Goal: Book appointment/travel/reservation

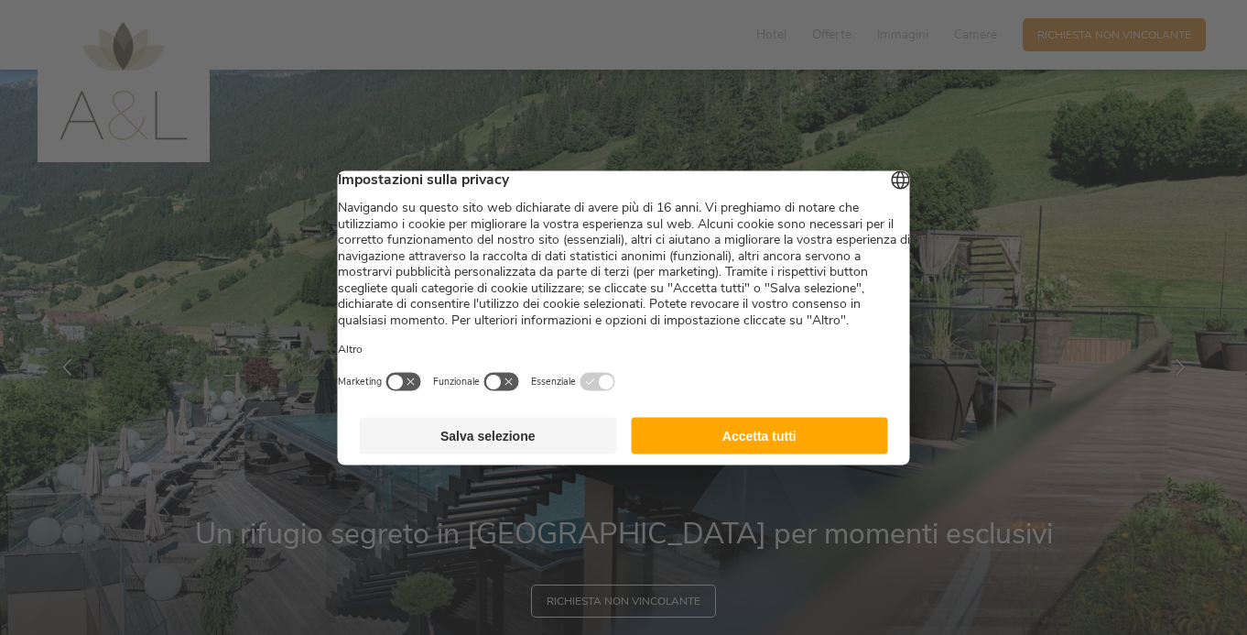
click at [739, 452] on button "Accetta tutti" at bounding box center [759, 435] width 257 height 37
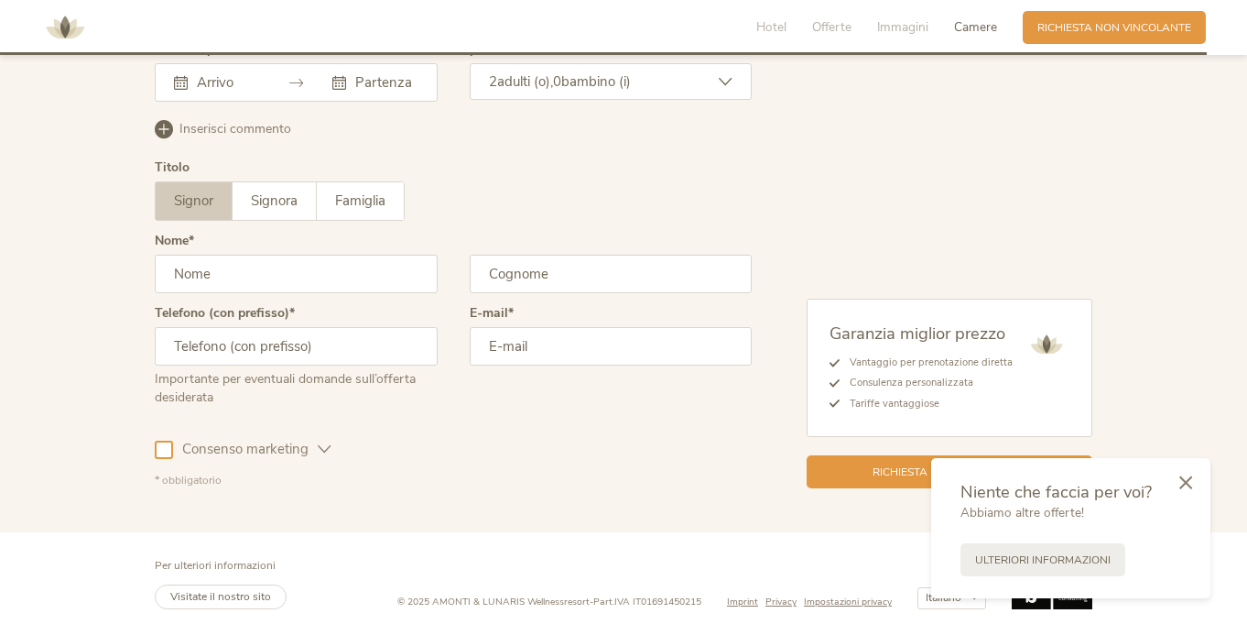
scroll to position [5436, 0]
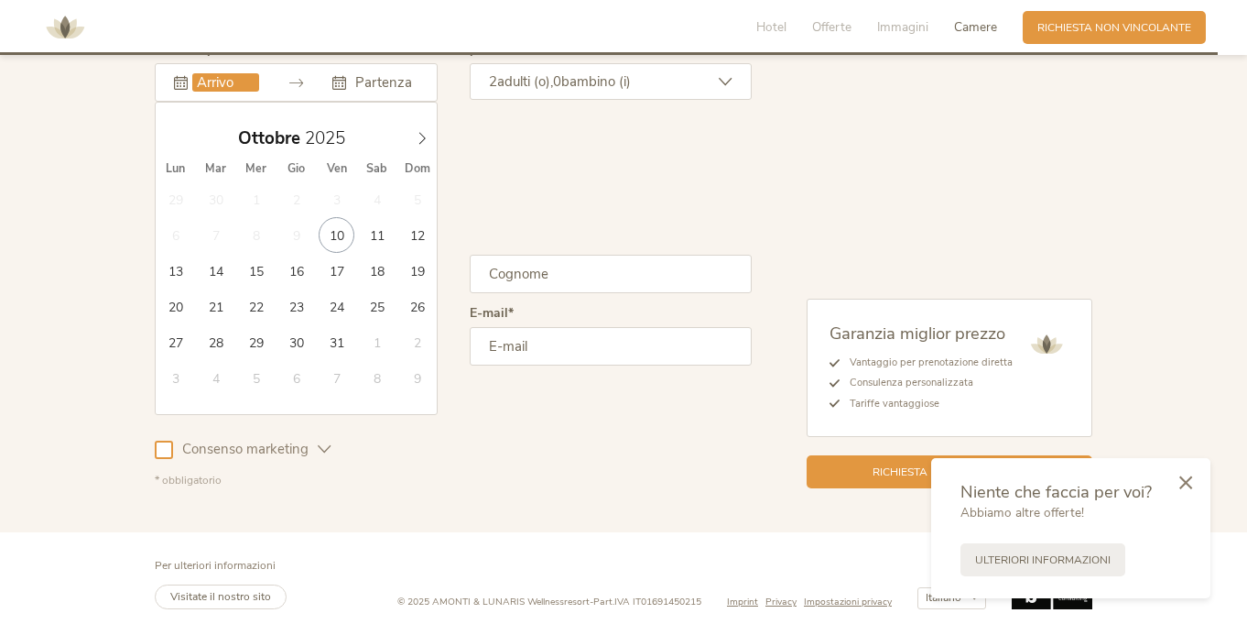
click at [192, 92] on input "text" at bounding box center [225, 82] width 67 height 18
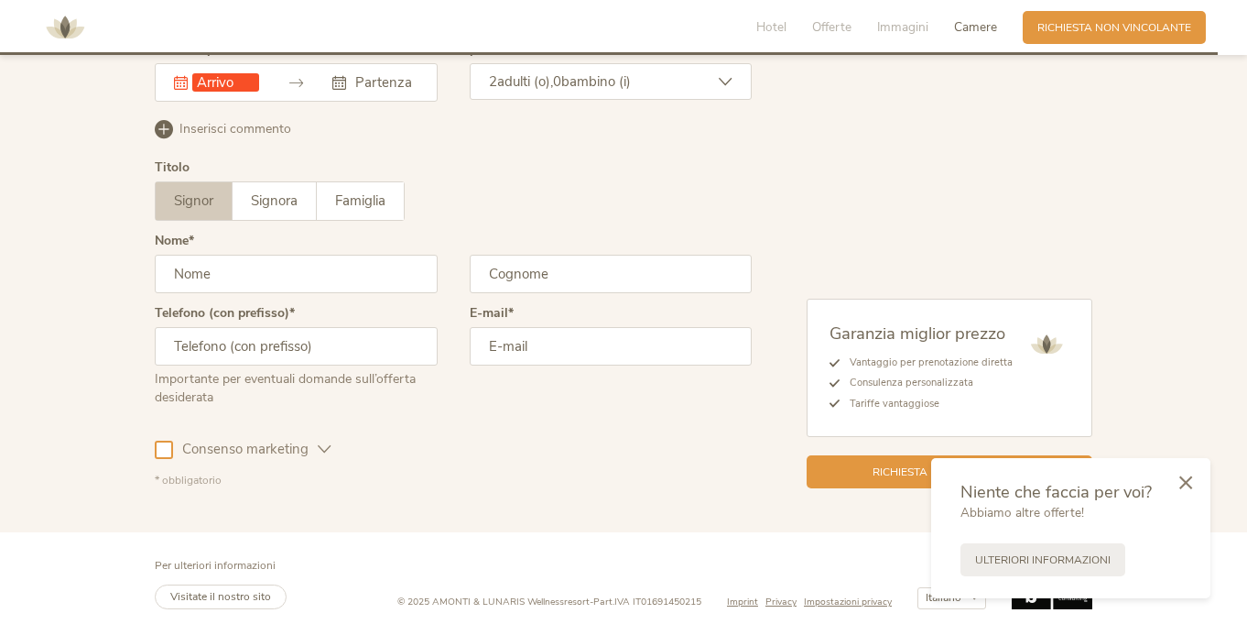
click at [608, 221] on div "Signor Signora Famiglia Signor Signora Famiglia" at bounding box center [453, 200] width 597 height 39
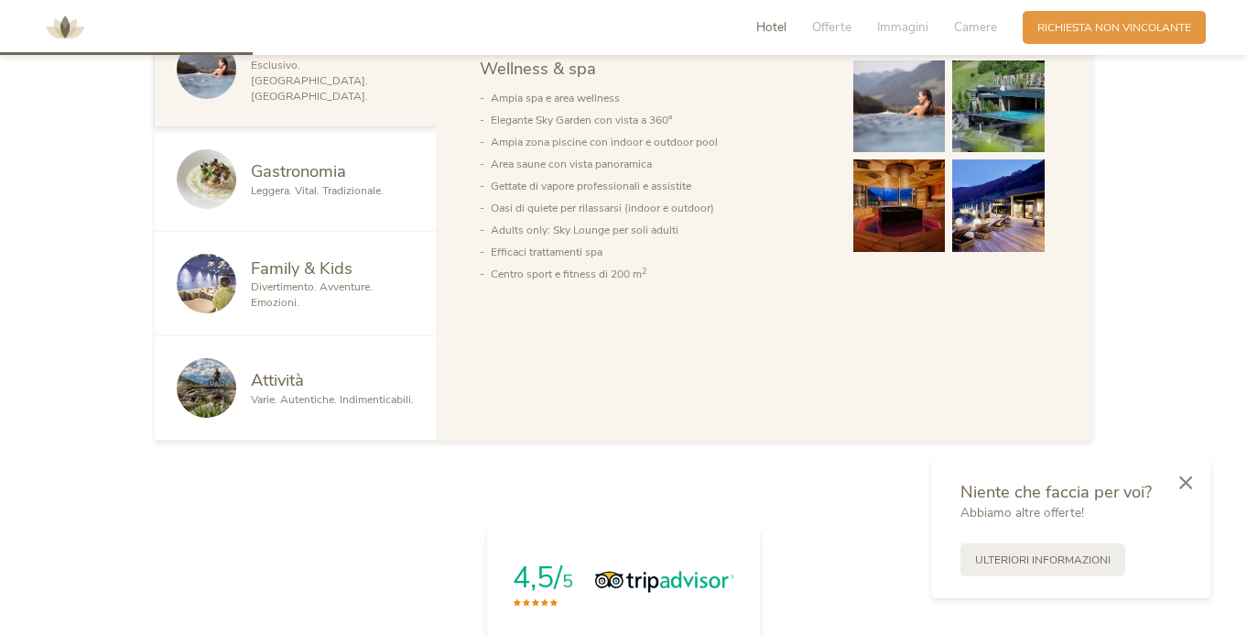
scroll to position [0, 0]
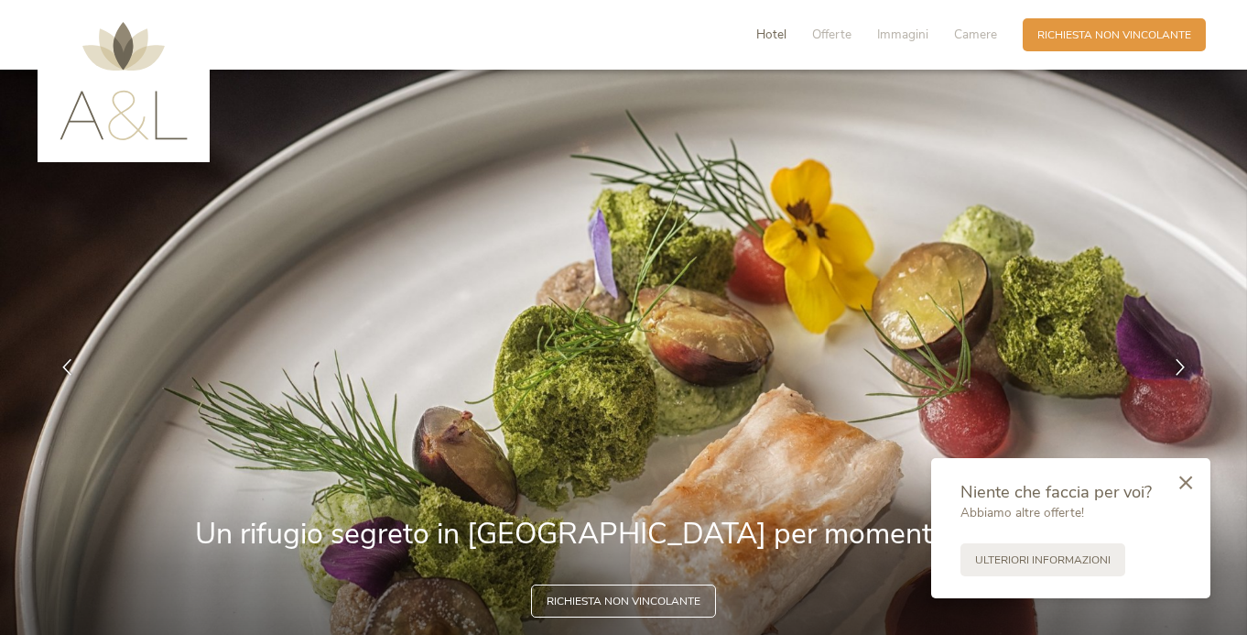
click at [756, 42] on span "Hotel" at bounding box center [771, 34] width 30 height 17
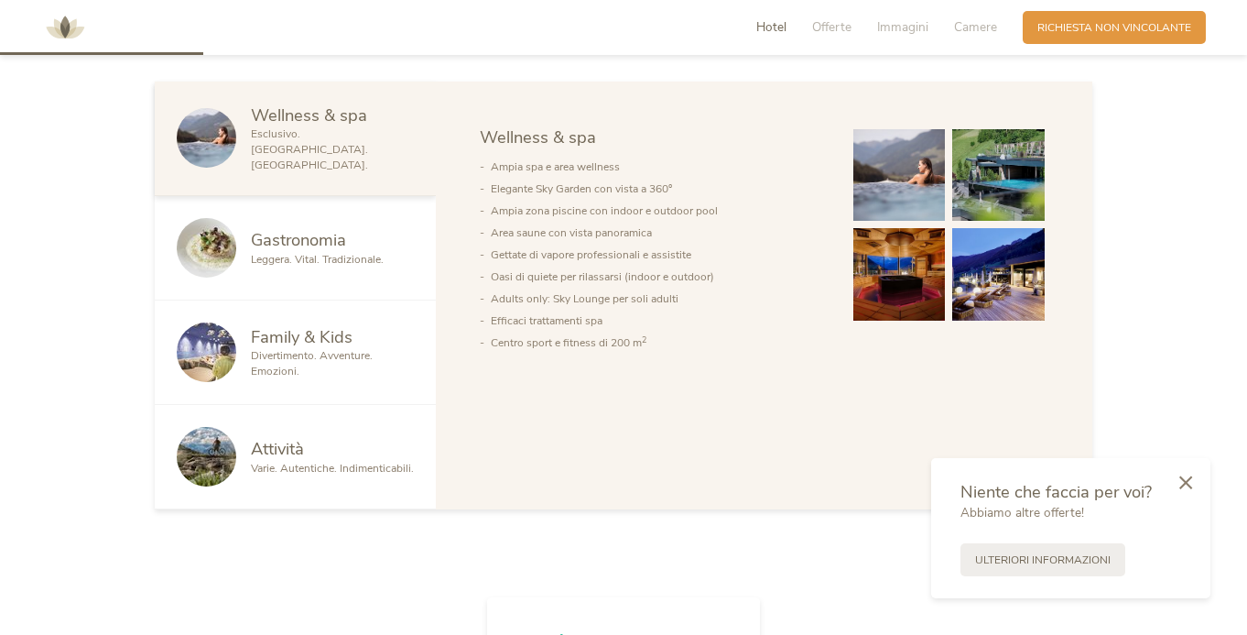
scroll to position [915, 0]
click at [1180, 473] on icon at bounding box center [1186, 480] width 13 height 14
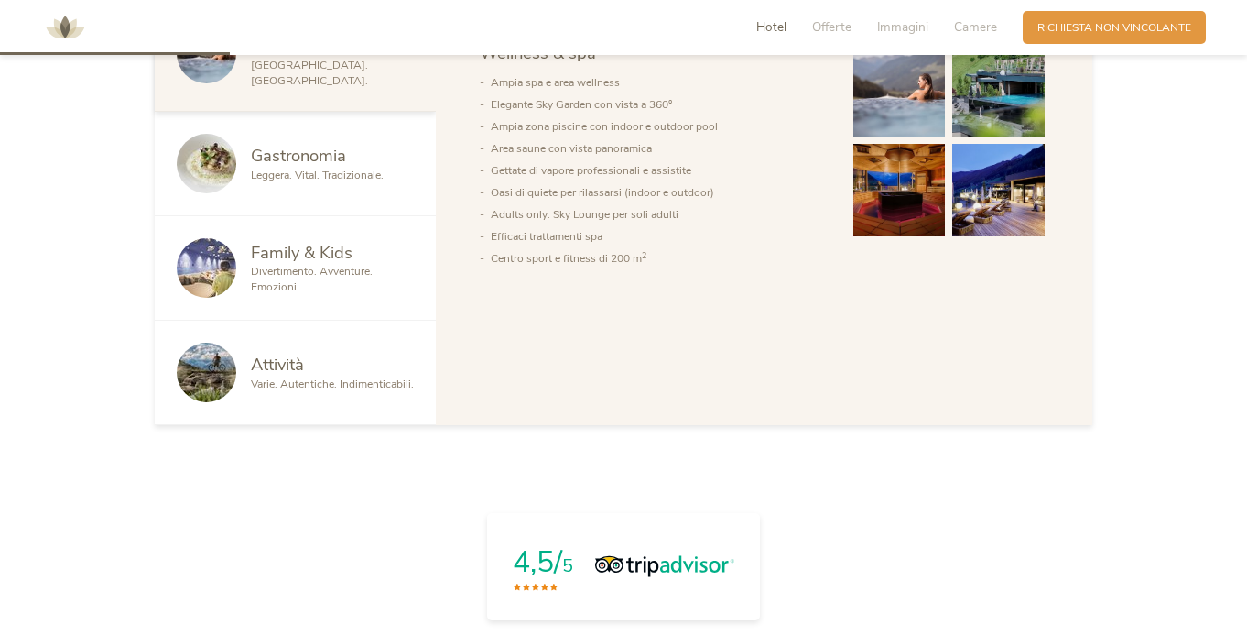
scroll to position [990, 0]
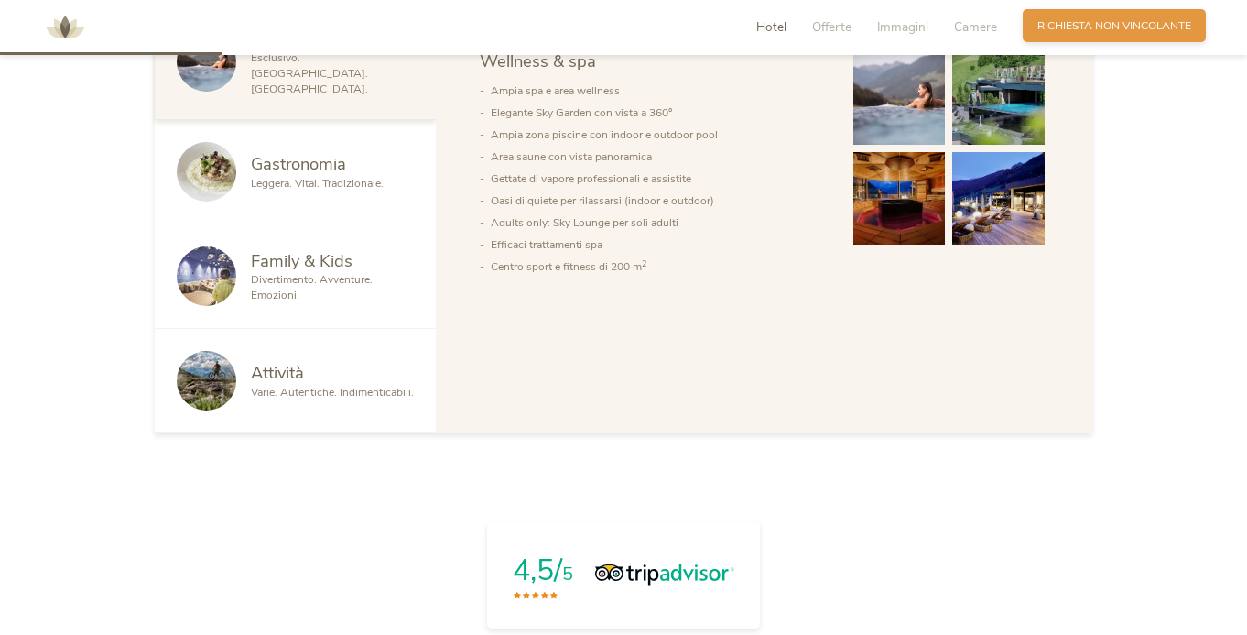
click at [1081, 26] on span "Richiesta non vincolante" at bounding box center [1115, 26] width 154 height 16
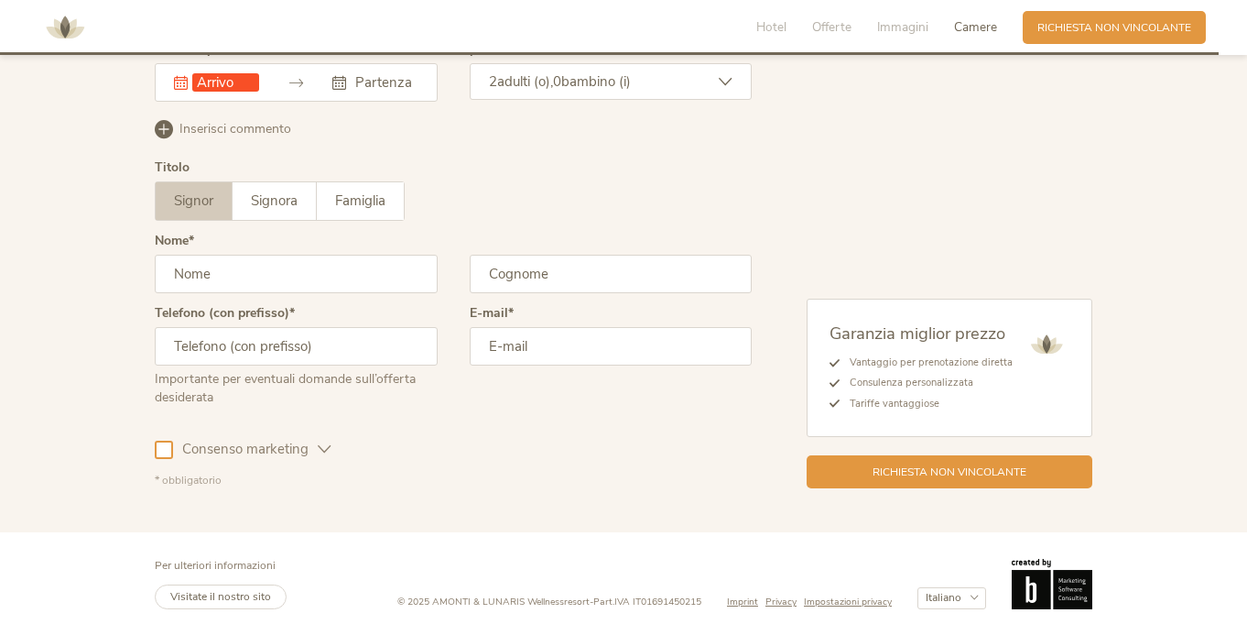
scroll to position [5427, 0]
click at [812, 34] on span "Offerte" at bounding box center [831, 26] width 39 height 17
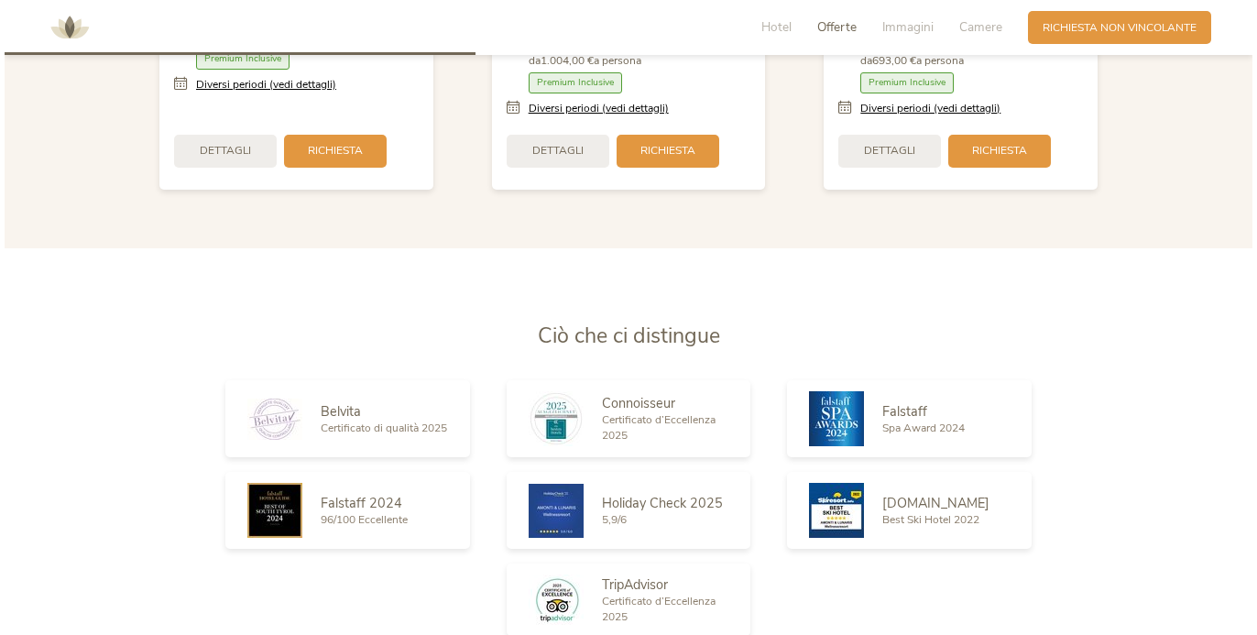
scroll to position [2098, 0]
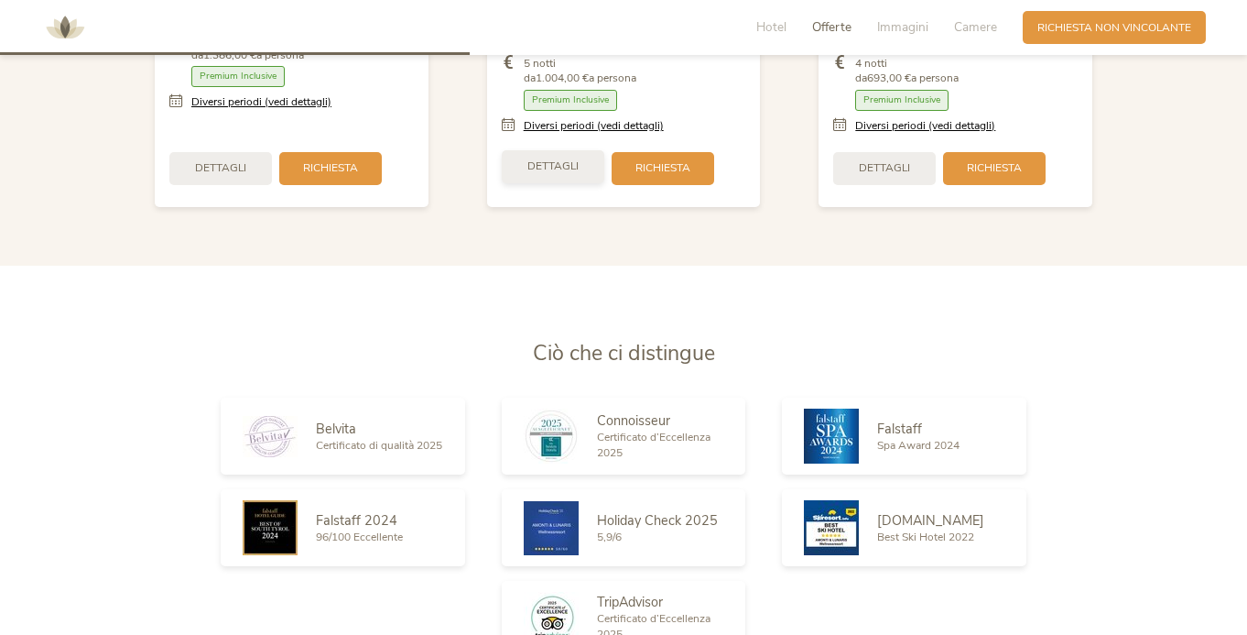
click at [539, 174] on span "Dettagli" at bounding box center [553, 166] width 51 height 16
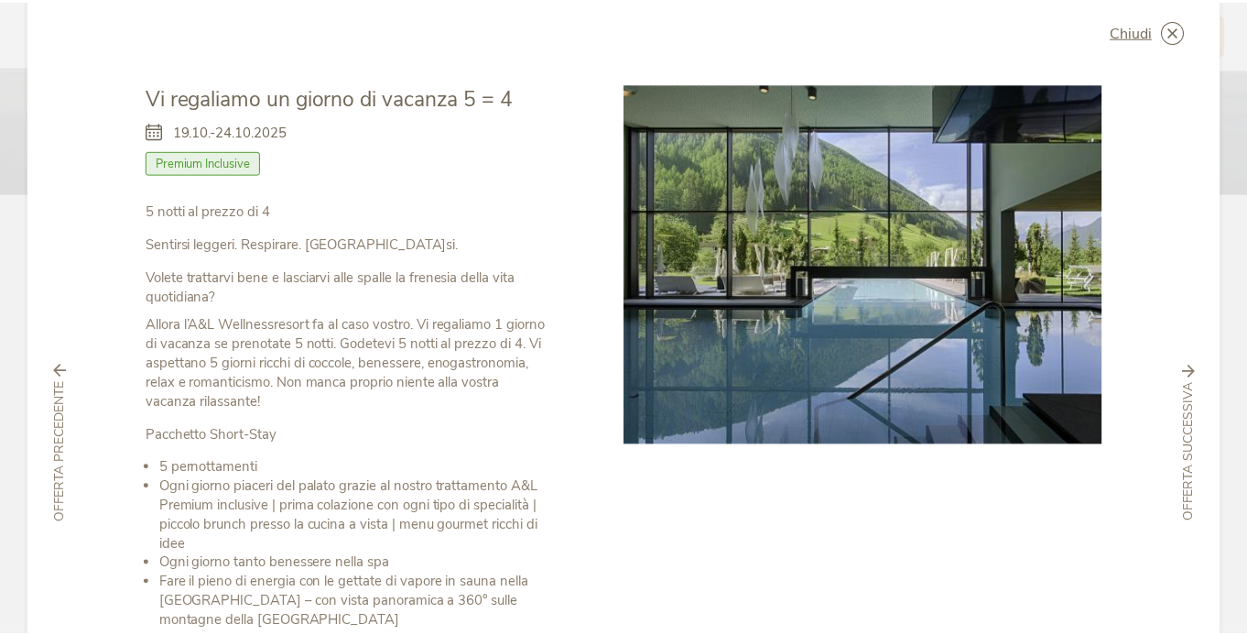
scroll to position [0, 0]
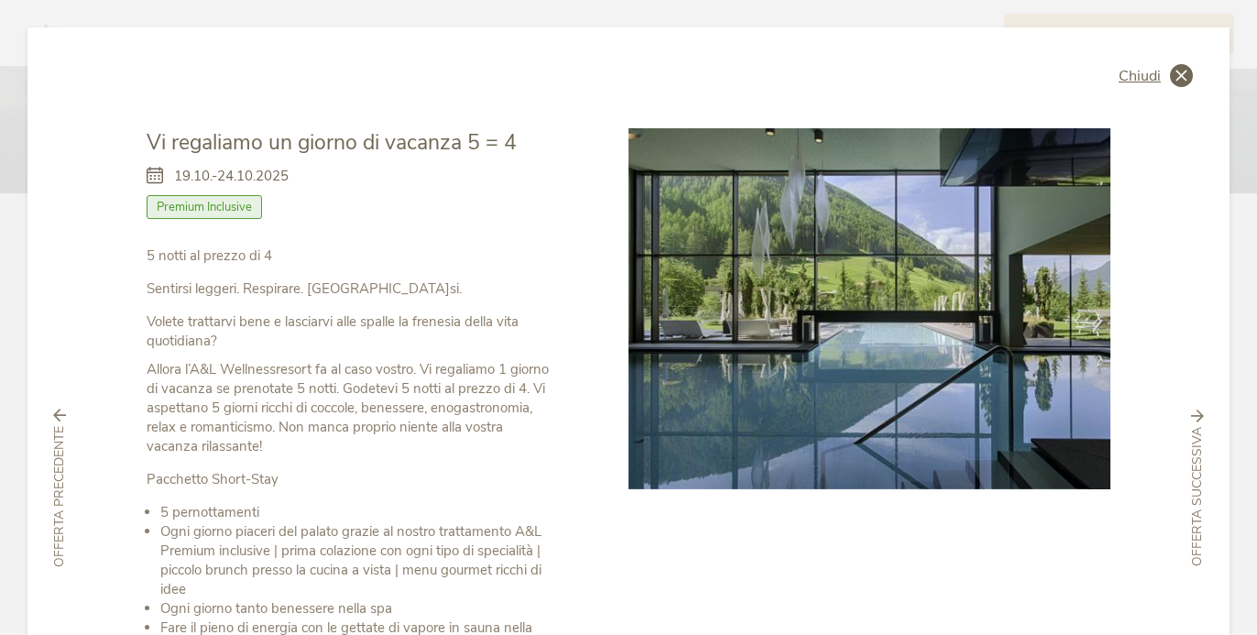
click at [1145, 71] on span "Chiudi" at bounding box center [1139, 76] width 42 height 15
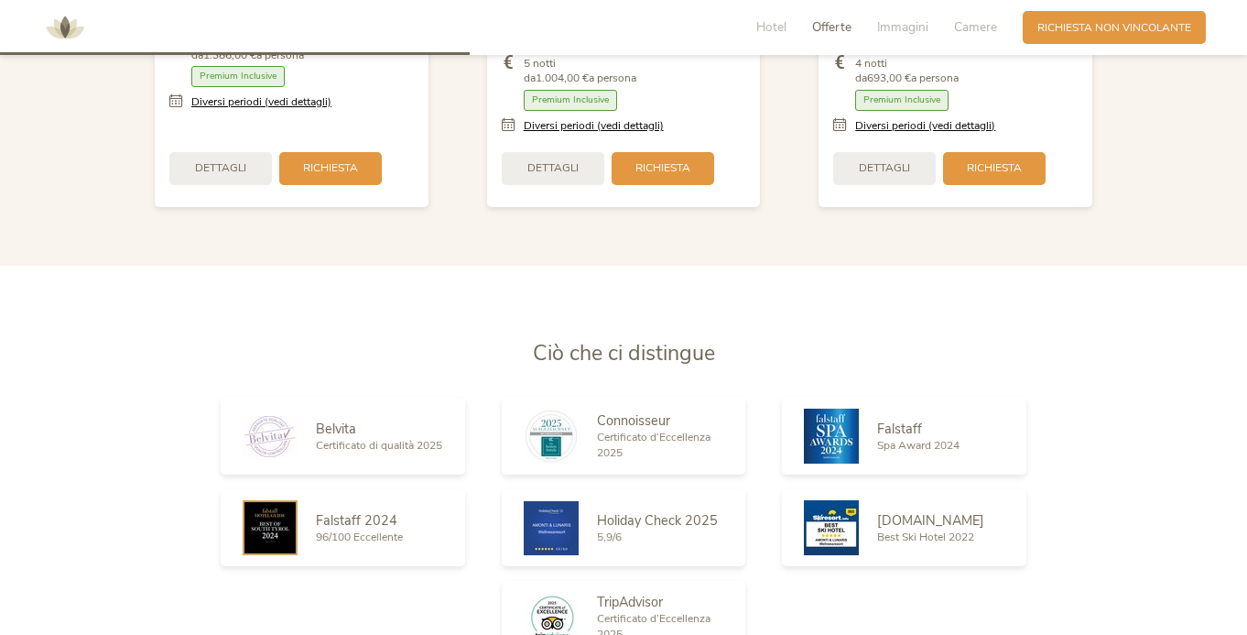
click at [46, 38] on img at bounding box center [65, 27] width 55 height 55
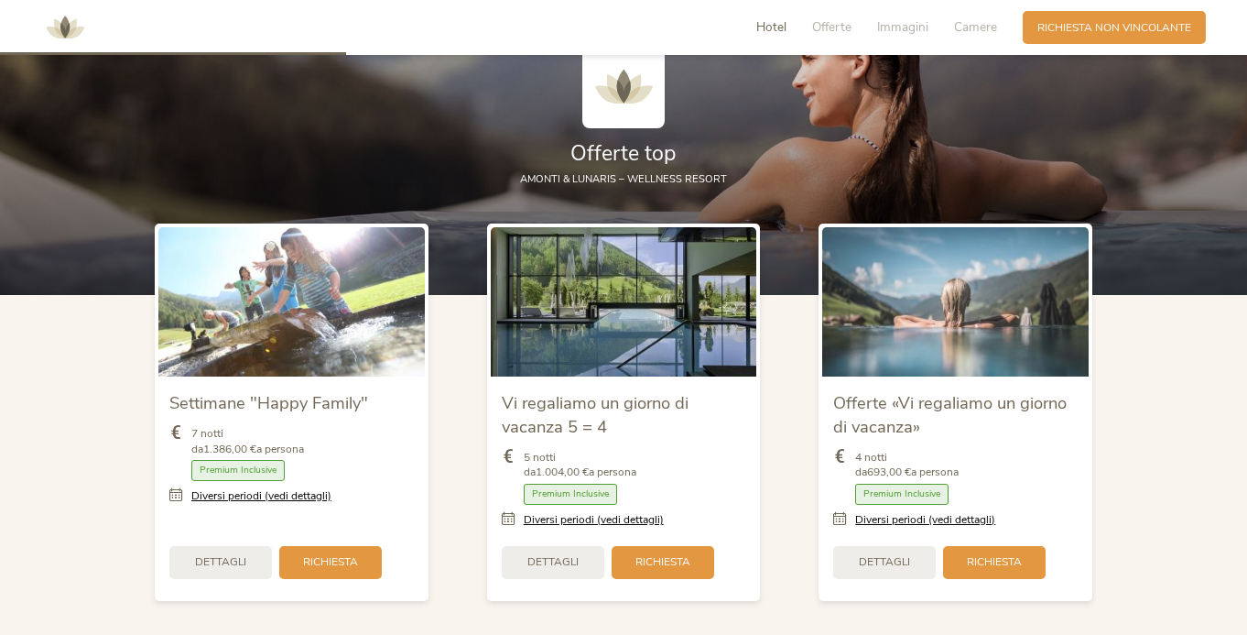
scroll to position [1768, 0]
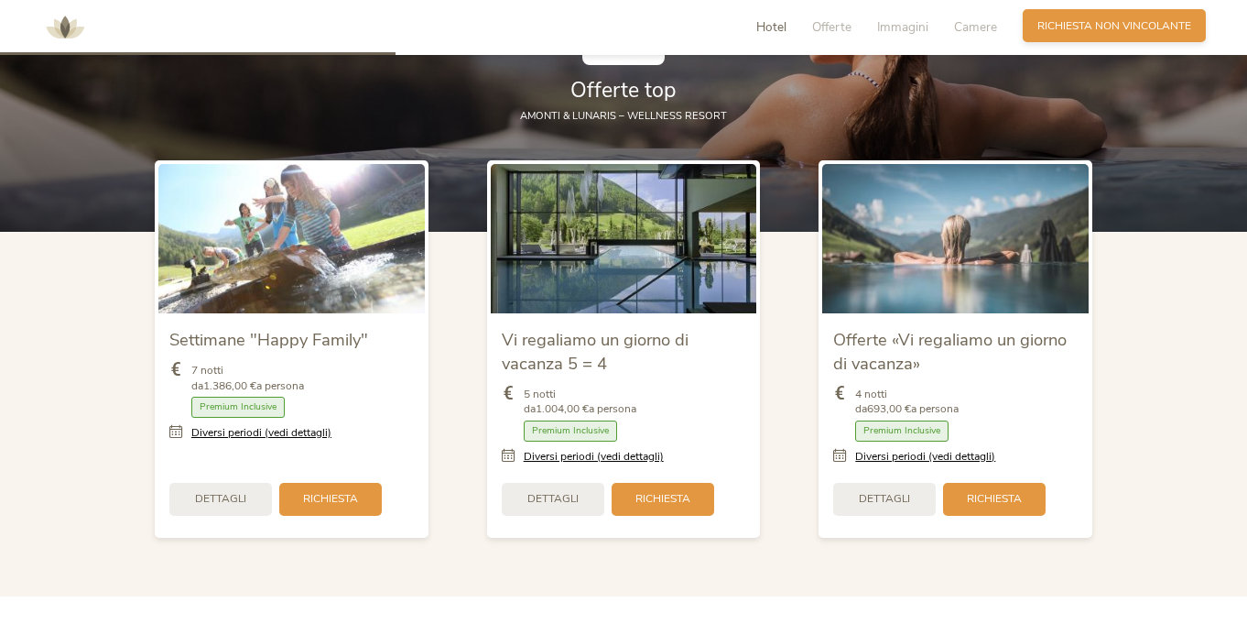
click at [1116, 34] on span "Richiesta non vincolante" at bounding box center [1115, 26] width 154 height 16
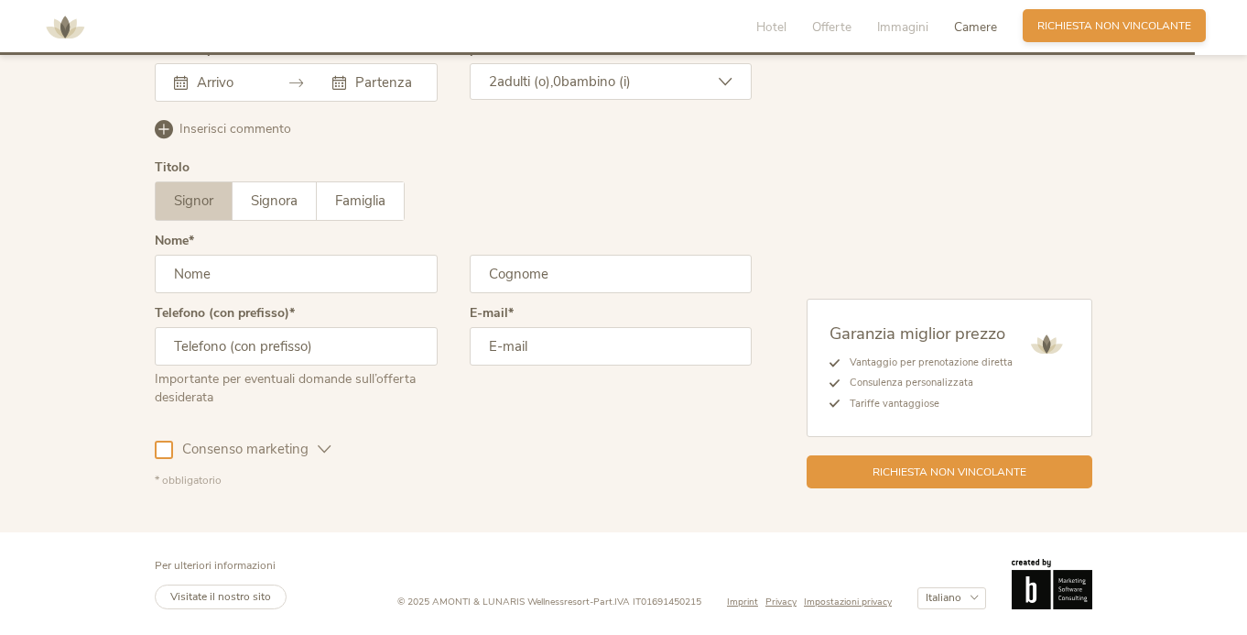
scroll to position [5438, 0]
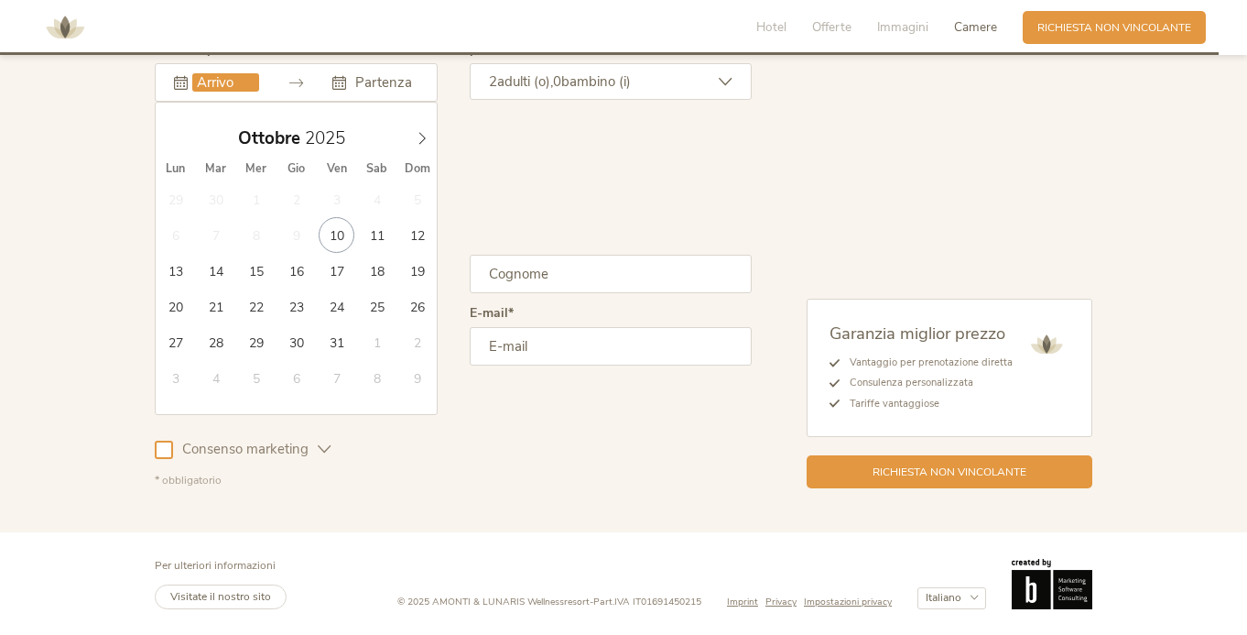
click at [192, 92] on input "text" at bounding box center [225, 82] width 67 height 18
